Goal: Task Accomplishment & Management: Use online tool/utility

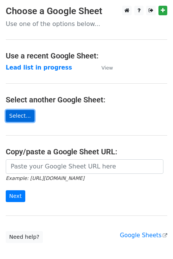
click at [21, 116] on link "Select..." at bounding box center [20, 116] width 29 height 12
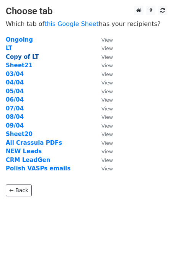
click at [21, 58] on strong "Copy of LT" at bounding box center [22, 56] width 33 height 7
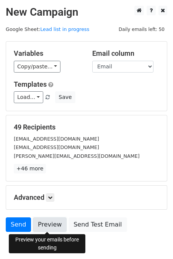
click at [50, 222] on link "Preview" at bounding box center [50, 224] width 34 height 15
click at [46, 226] on link "Preview" at bounding box center [50, 224] width 34 height 15
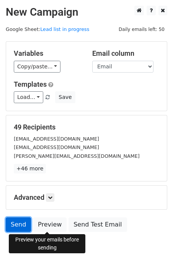
click at [20, 223] on link "Send" at bounding box center [18, 224] width 25 height 15
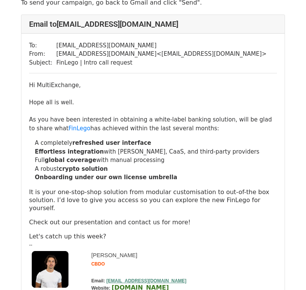
scroll to position [39, 0]
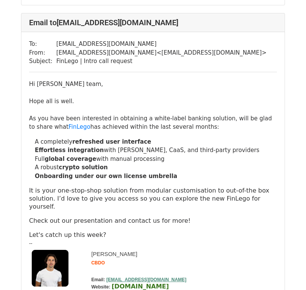
scroll to position [1090, 0]
